Goal: Task Accomplishment & Management: Complete application form

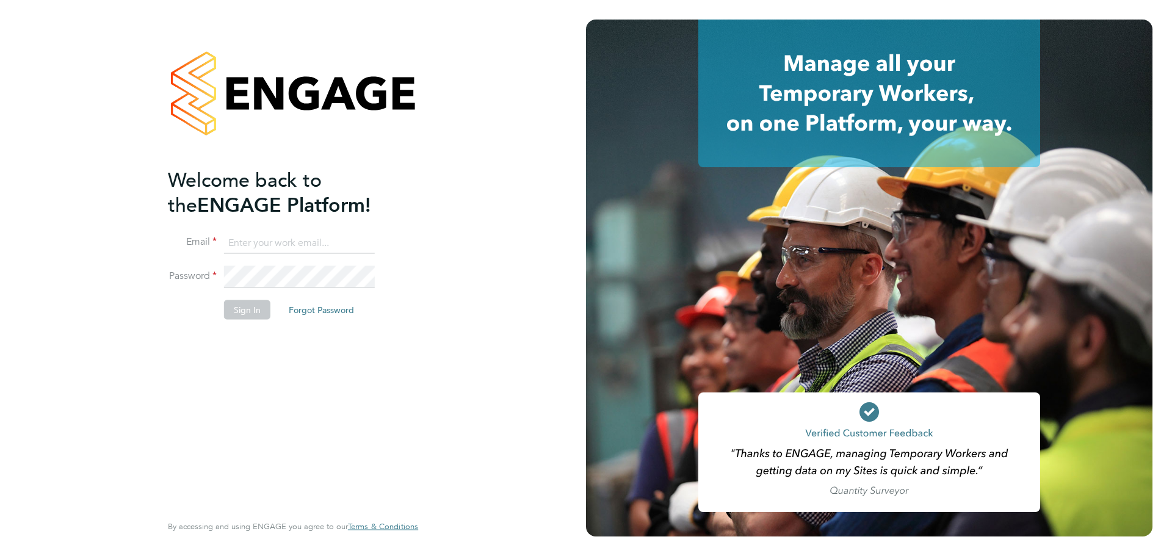
type input "jasmine@xede.co.uk"
click at [258, 309] on button "Sign In" at bounding box center [247, 310] width 46 height 20
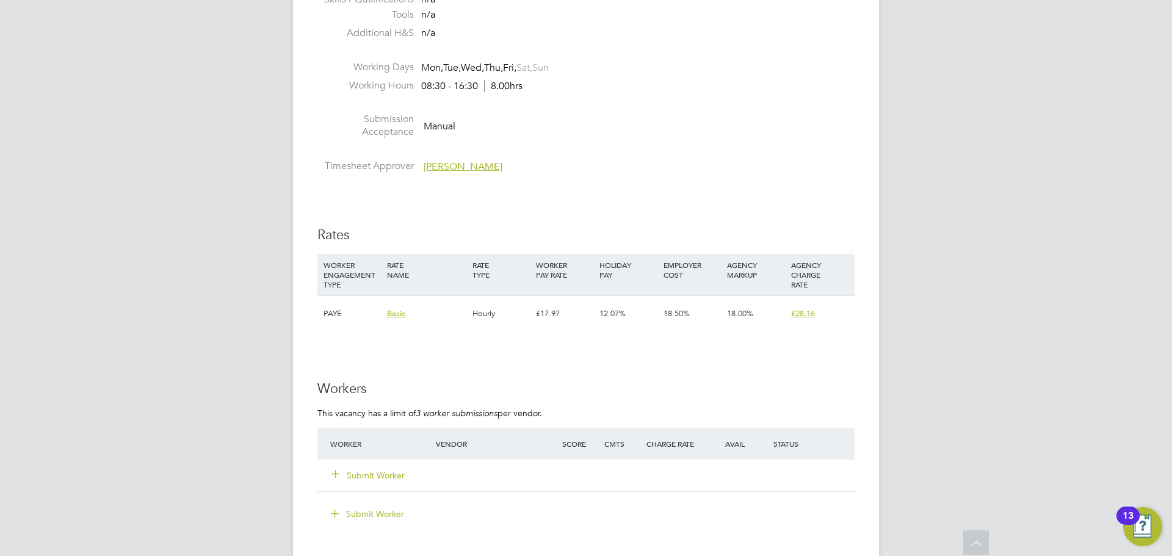
scroll to position [2075, 0]
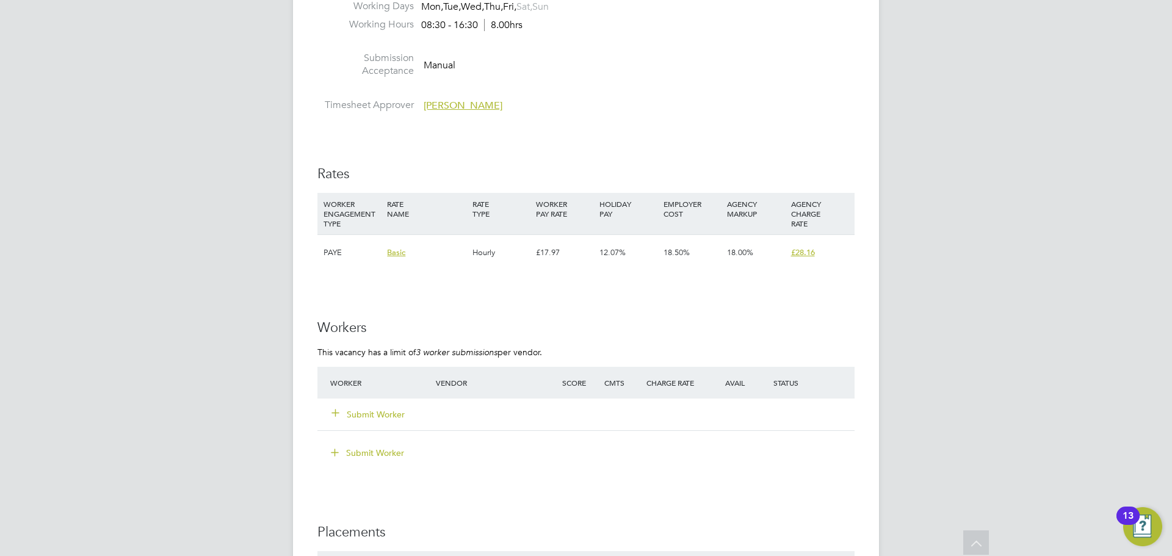
click at [388, 413] on button "Submit Worker" at bounding box center [368, 414] width 73 height 12
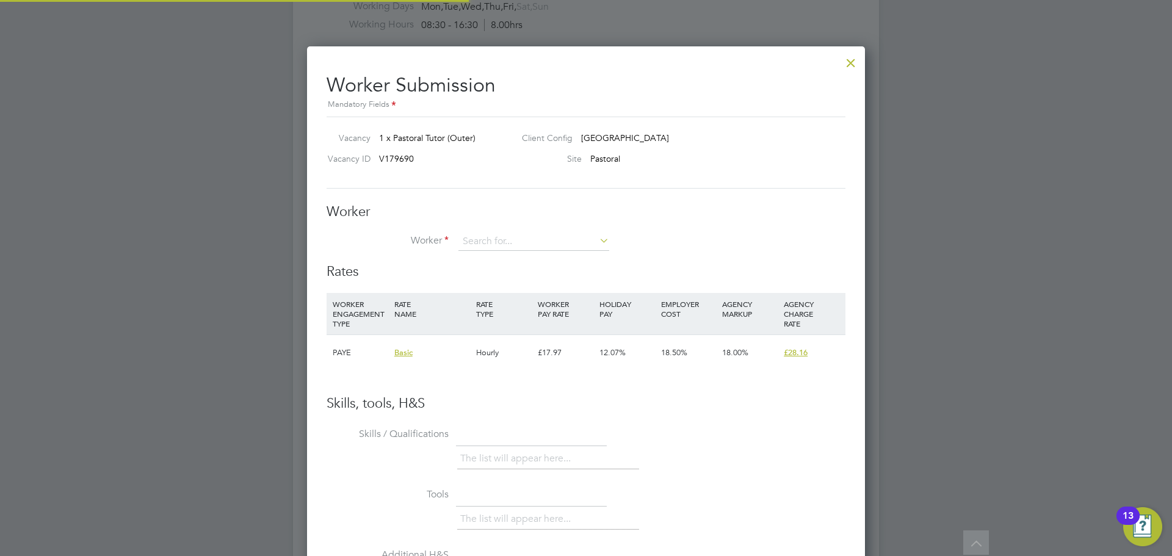
scroll to position [6, 6]
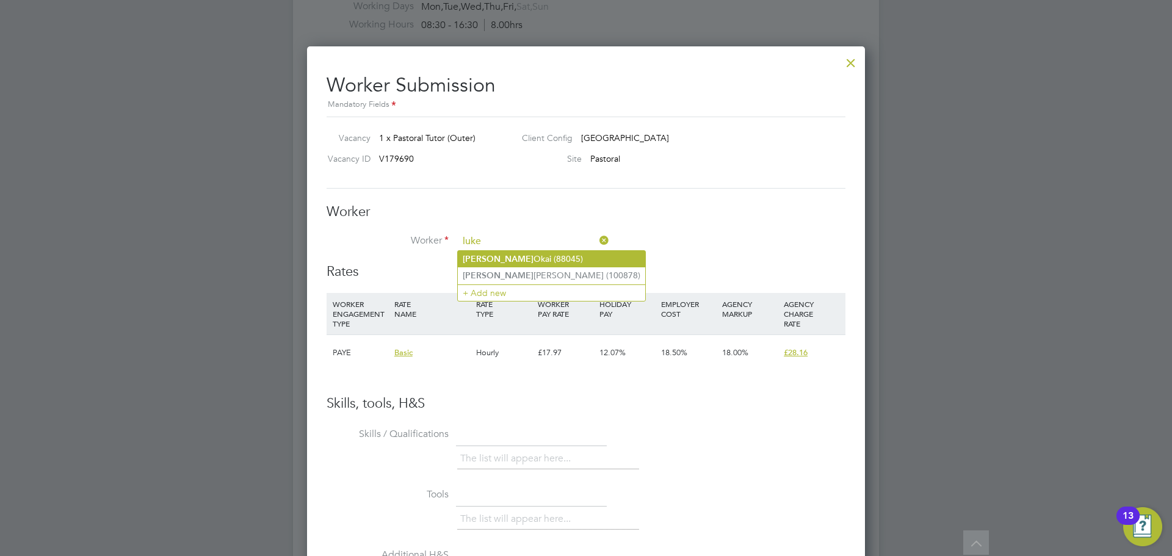
click at [526, 254] on li "[PERSON_NAME] (88045)" at bounding box center [551, 259] width 187 height 16
type input "[PERSON_NAME] (88045)"
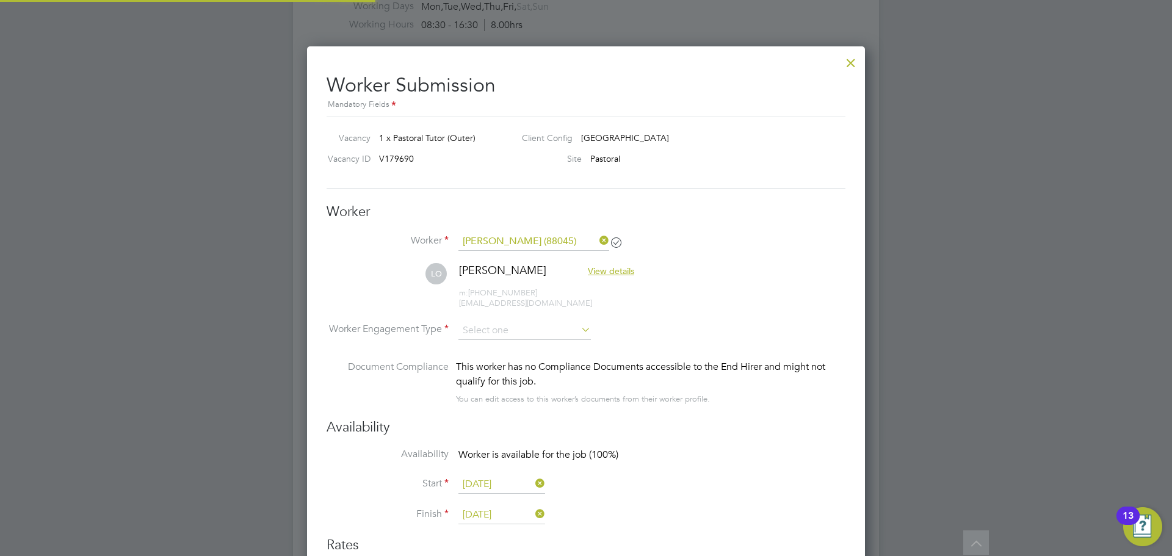
scroll to position [1014, 558]
click at [558, 328] on input at bounding box center [524, 331] width 132 height 18
click at [508, 355] on li "PAYE" at bounding box center [525, 363] width 134 height 16
type input "PAYE"
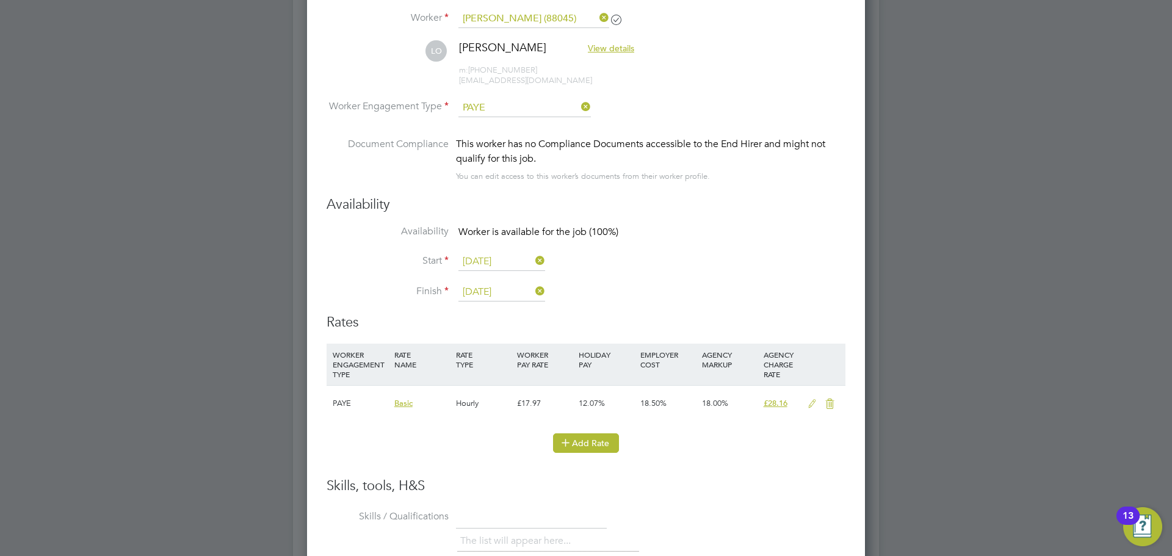
scroll to position [2319, 0]
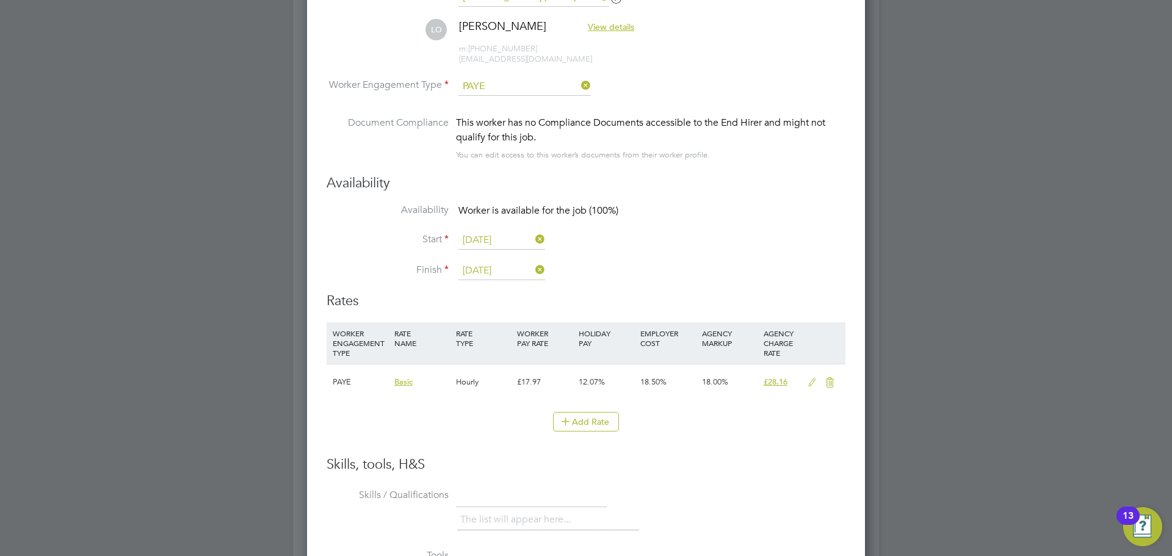
click at [813, 380] on icon at bounding box center [811, 383] width 15 height 10
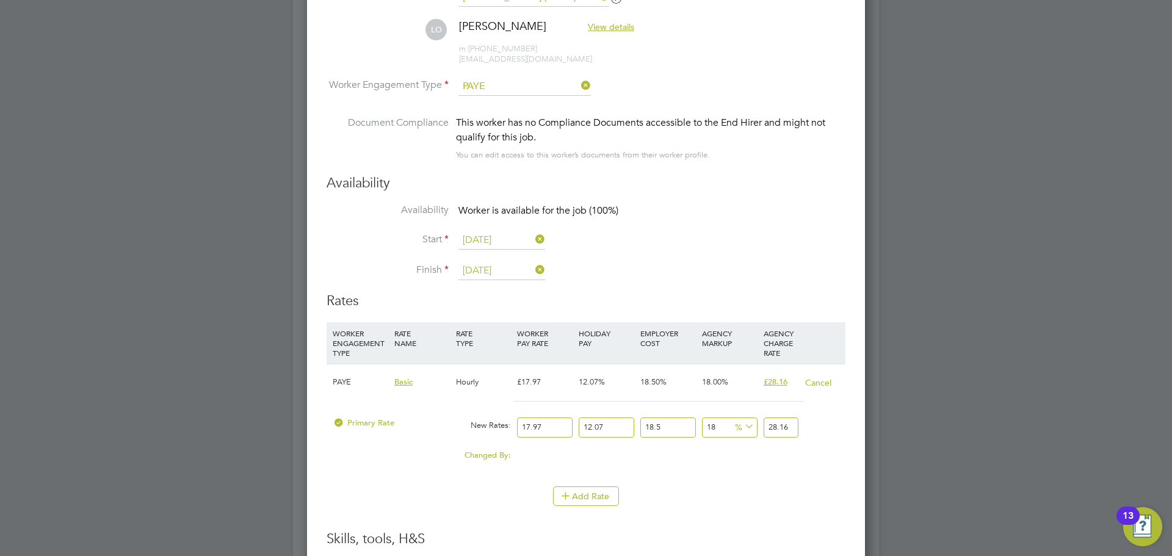
click at [546, 427] on input "17.97" at bounding box center [545, 427] width 56 height 20
type input "17.9"
type input "28.050639099"
type input "17"
type input "26.64027177"
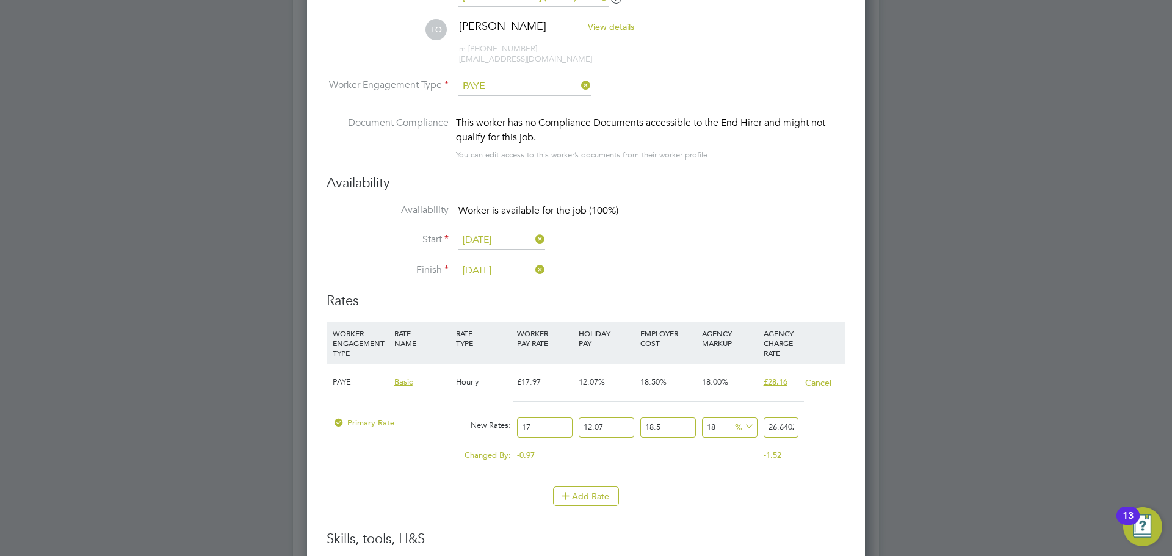
type input "1"
type input "1.56707481"
type input "19"
type input "29.77442139"
type input "19.5"
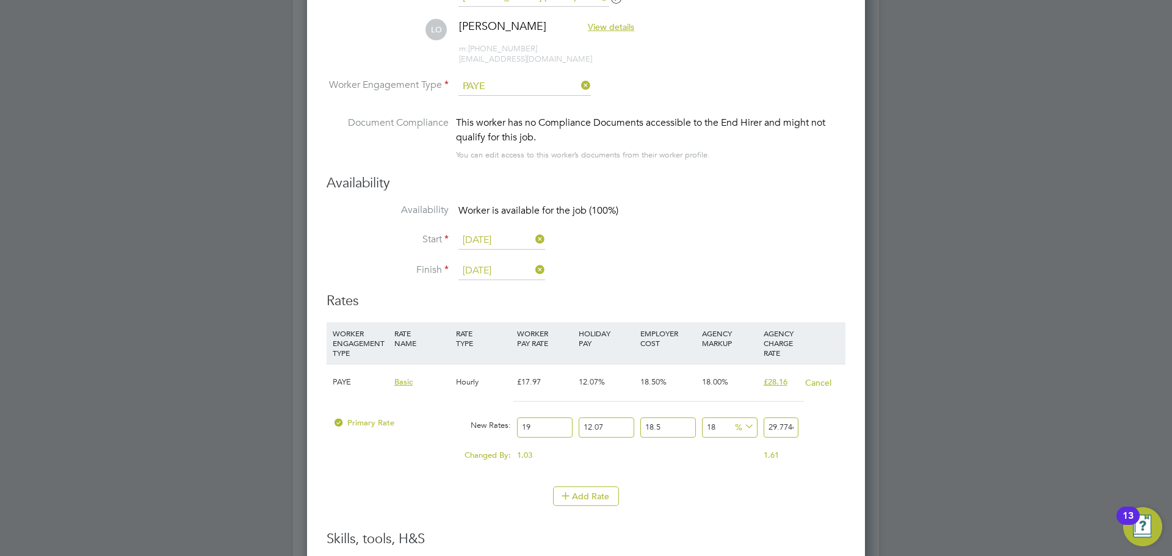
type input "30.557958795"
type input "19.50"
click at [502, 521] on li "WORKER ENGAGEMENT TYPE RATE NAME RATE TYPE WORKER PAY RATE HOLIDAY PAY EMPLOYER…" at bounding box center [586, 426] width 519 height 208
click at [848, 480] on div "Worker Submission Mandatory Fields Vacancy 1 x Pastoral Tutor (Outer) Client Co…" at bounding box center [586, 362] width 558 height 1121
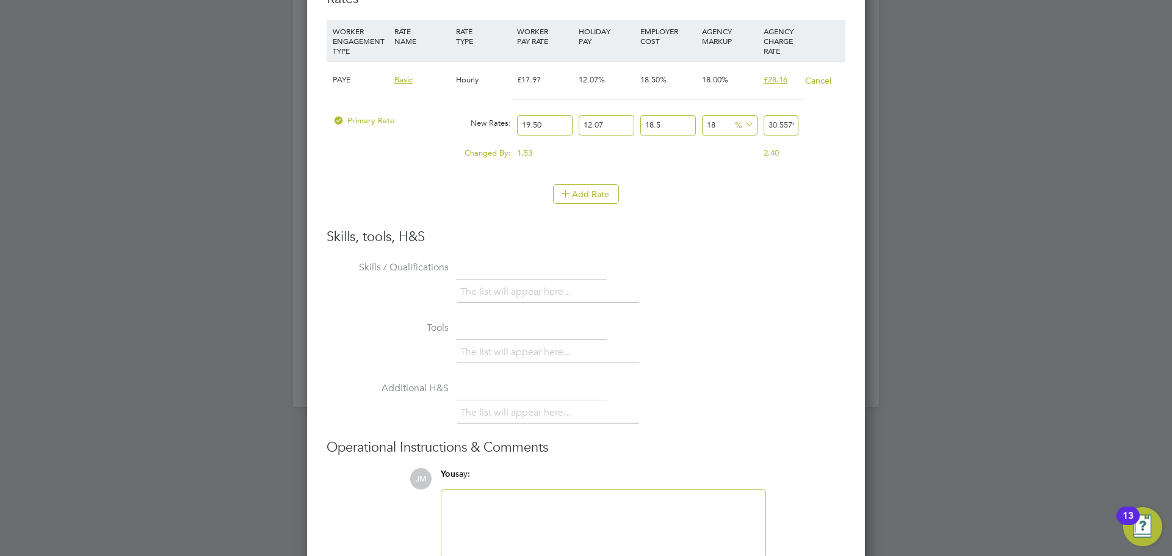
scroll to position [2686, 0]
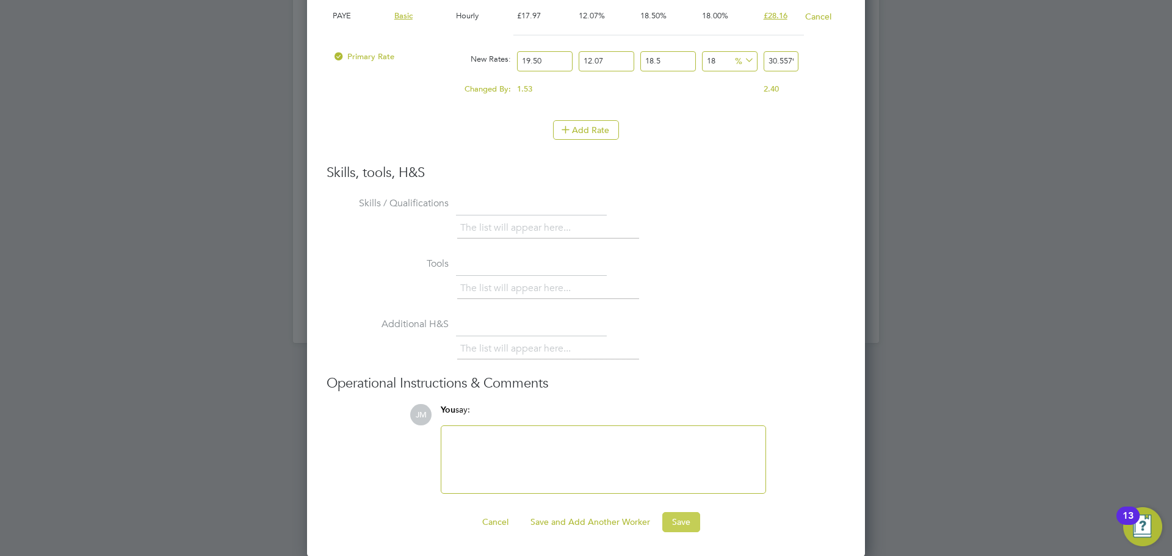
click at [684, 521] on button "Save" at bounding box center [681, 522] width 38 height 20
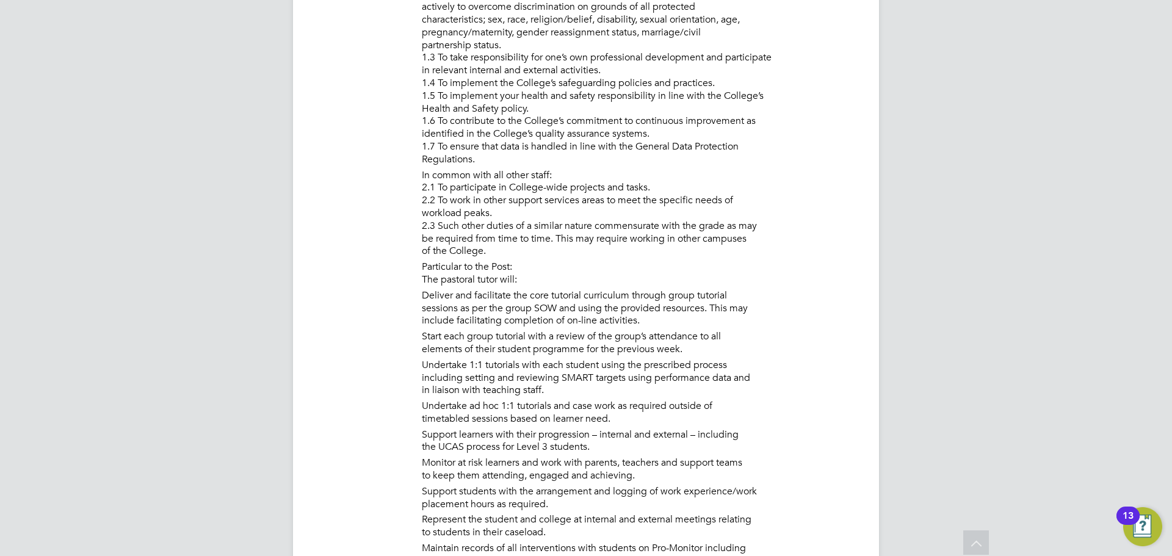
scroll to position [732, 0]
